Goal: Check status

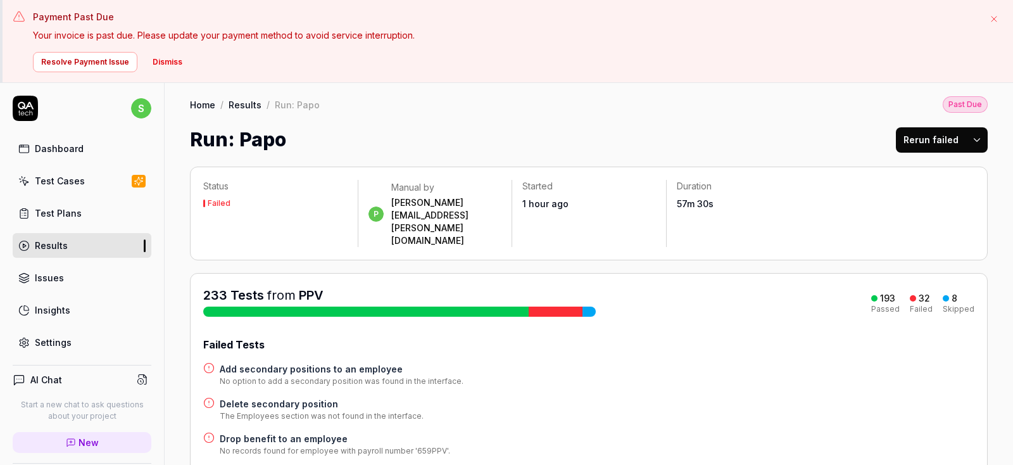
click at [56, 243] on div "Results" at bounding box center [51, 245] width 33 height 13
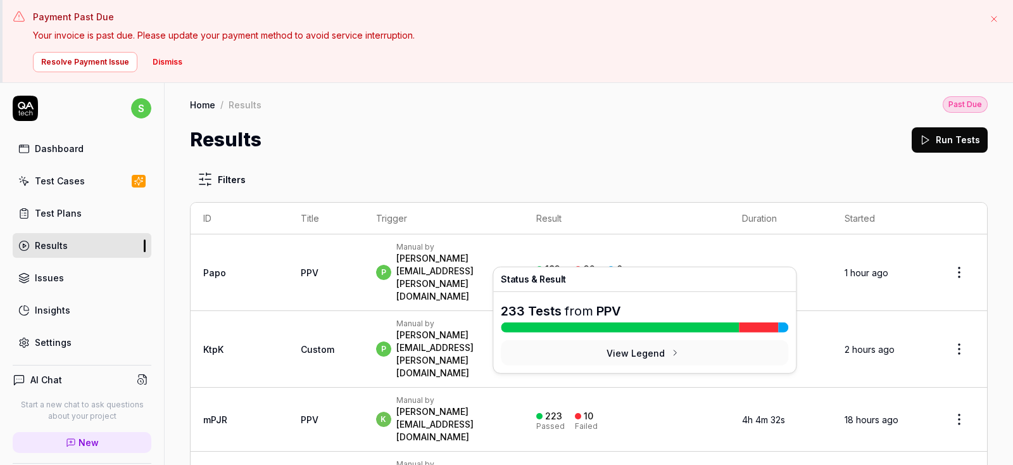
click at [598, 275] on div "Failed" at bounding box center [586, 279] width 23 height 8
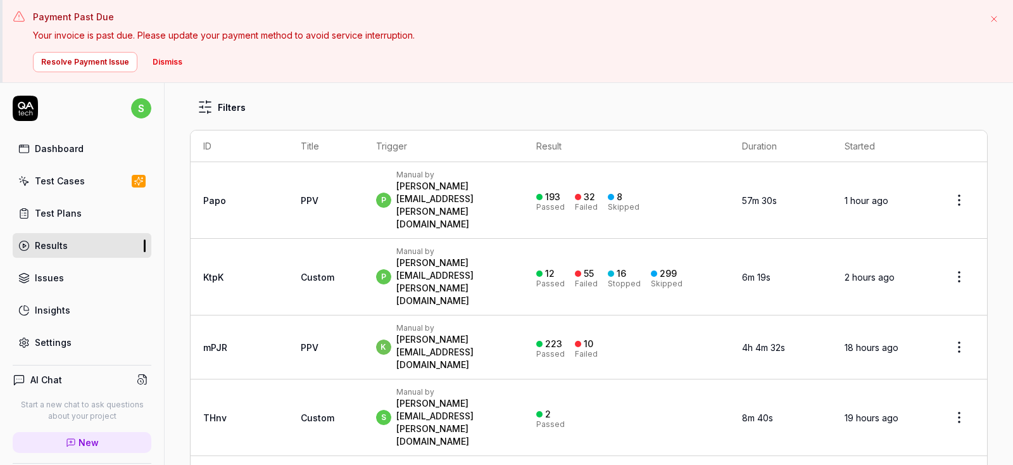
scroll to position [73, 0]
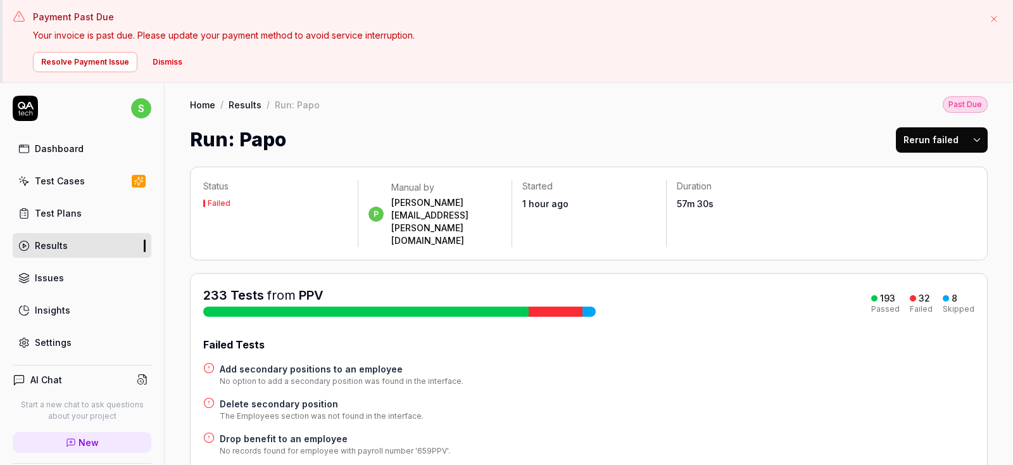
click at [588, 307] on div at bounding box center [589, 312] width 13 height 10
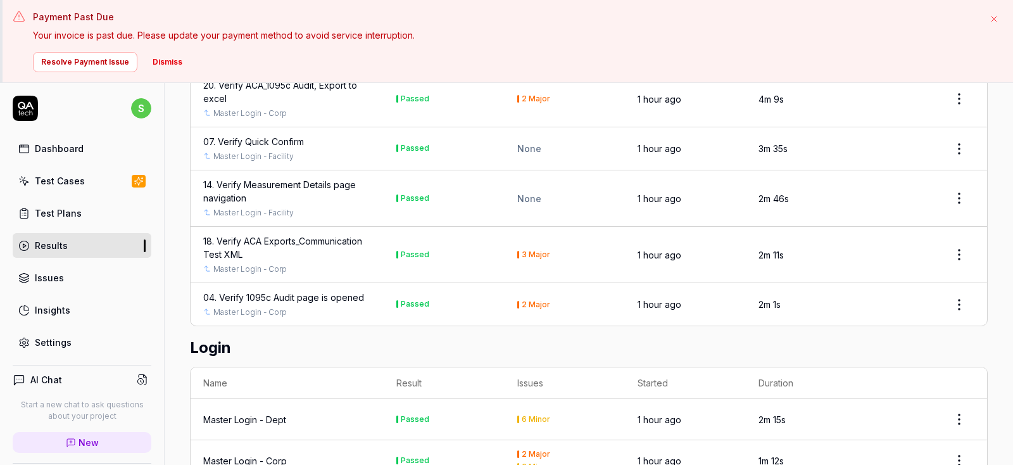
scroll to position [16041, 0]
